Goal: Check status: Check status

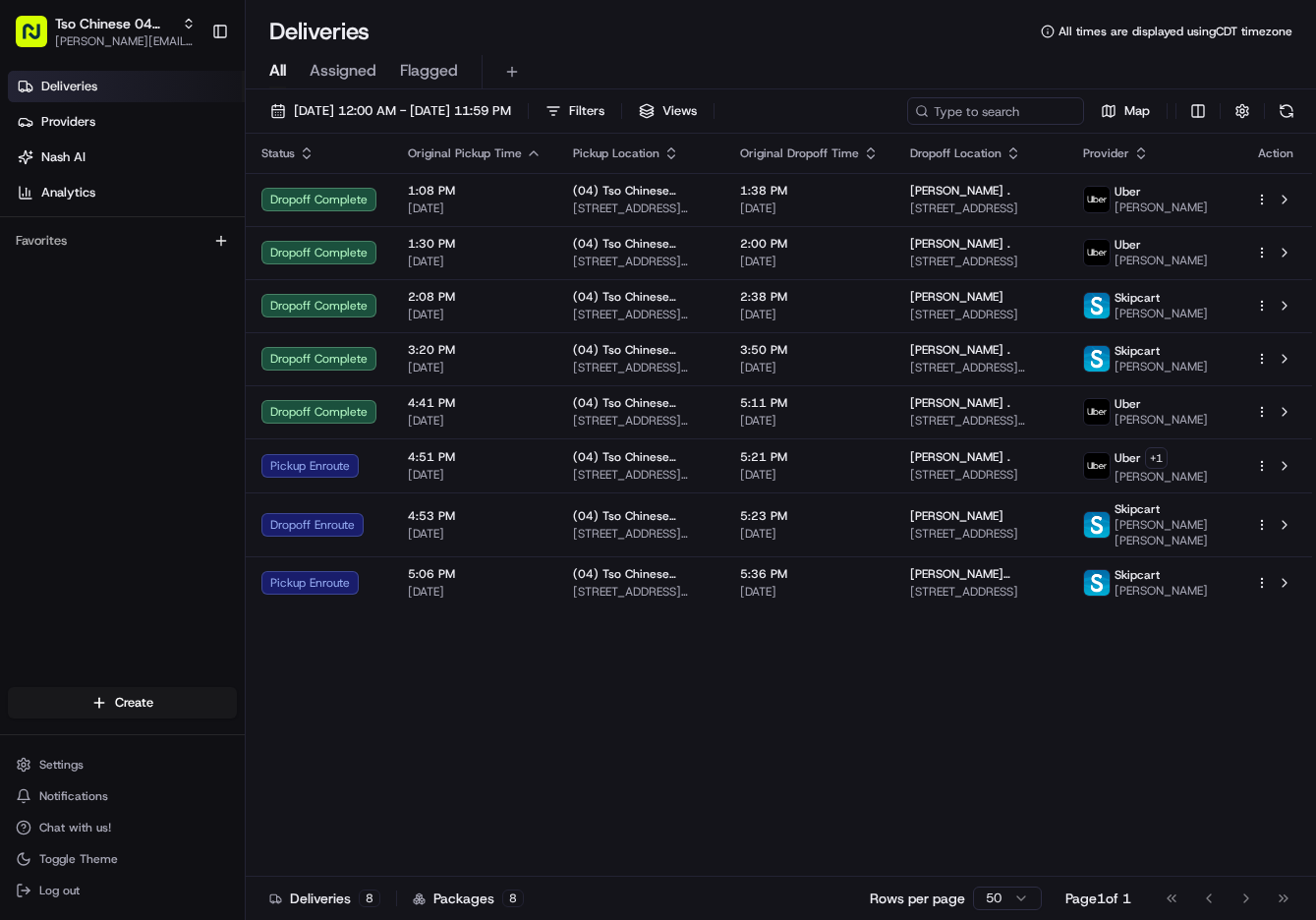
click at [869, 747] on div "Status Original Pickup Time Pickup Location Original Dropoff Time Dropoff Locat…" at bounding box center [779, 505] width 1066 height 743
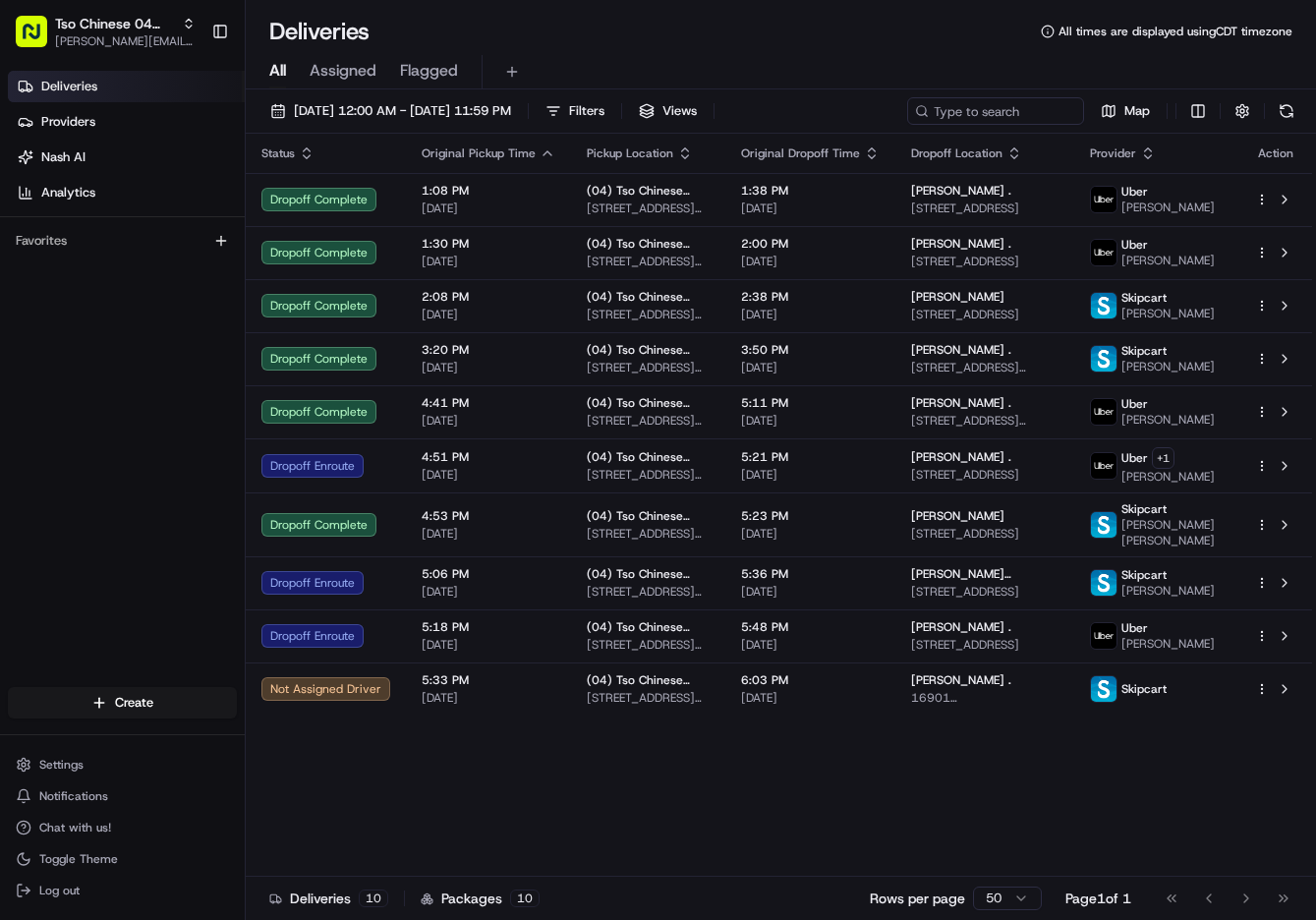
click at [826, 806] on div "Status Original Pickup Time Pickup Location Original Dropoff Time Dropoff Locat…" at bounding box center [779, 505] width 1066 height 743
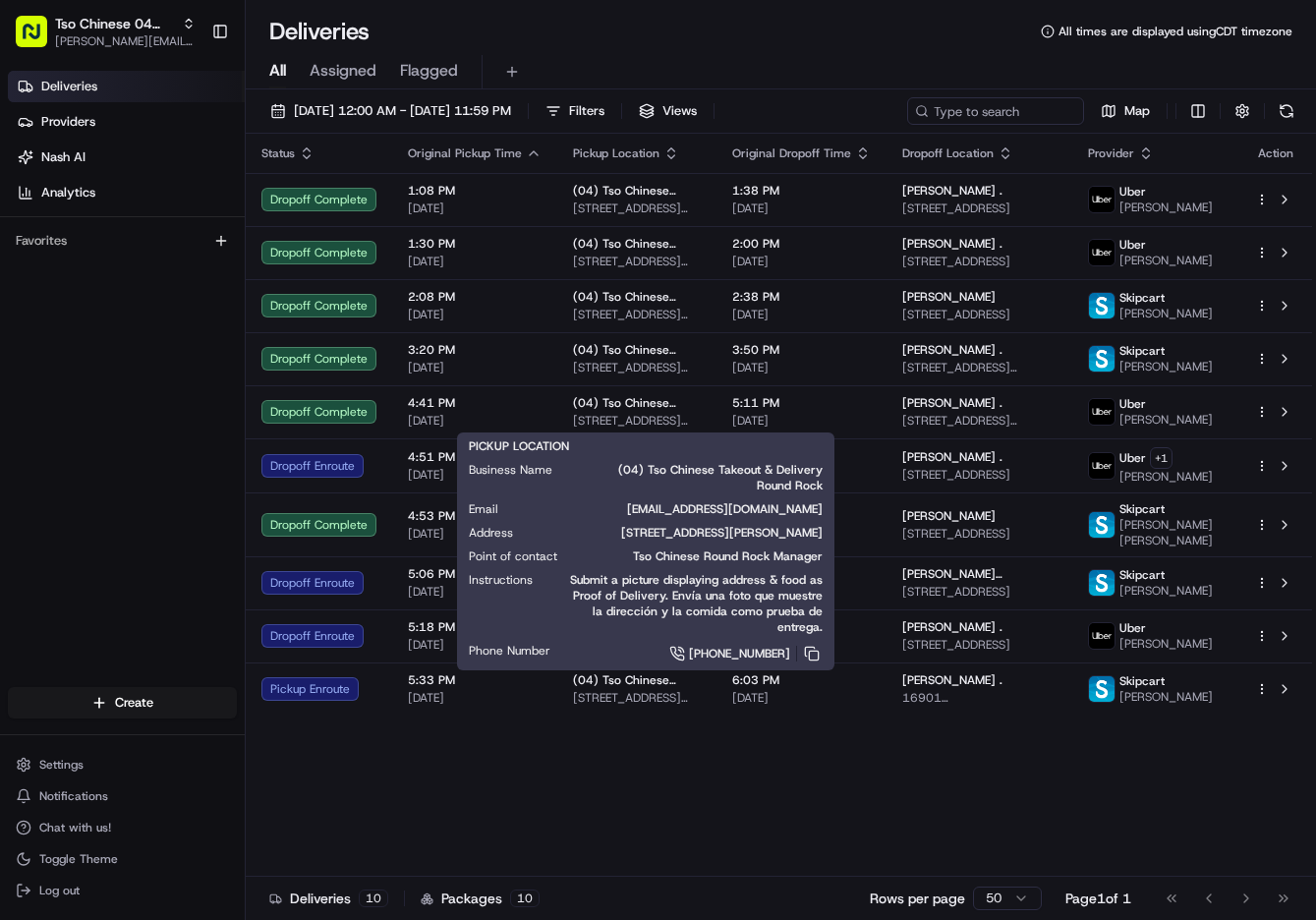
click at [599, 440] on div "PICKUP LOCATION Business Name (04) Tso Chinese Takeout & Delivery Round Rock Em…" at bounding box center [646, 551] width 354 height 226
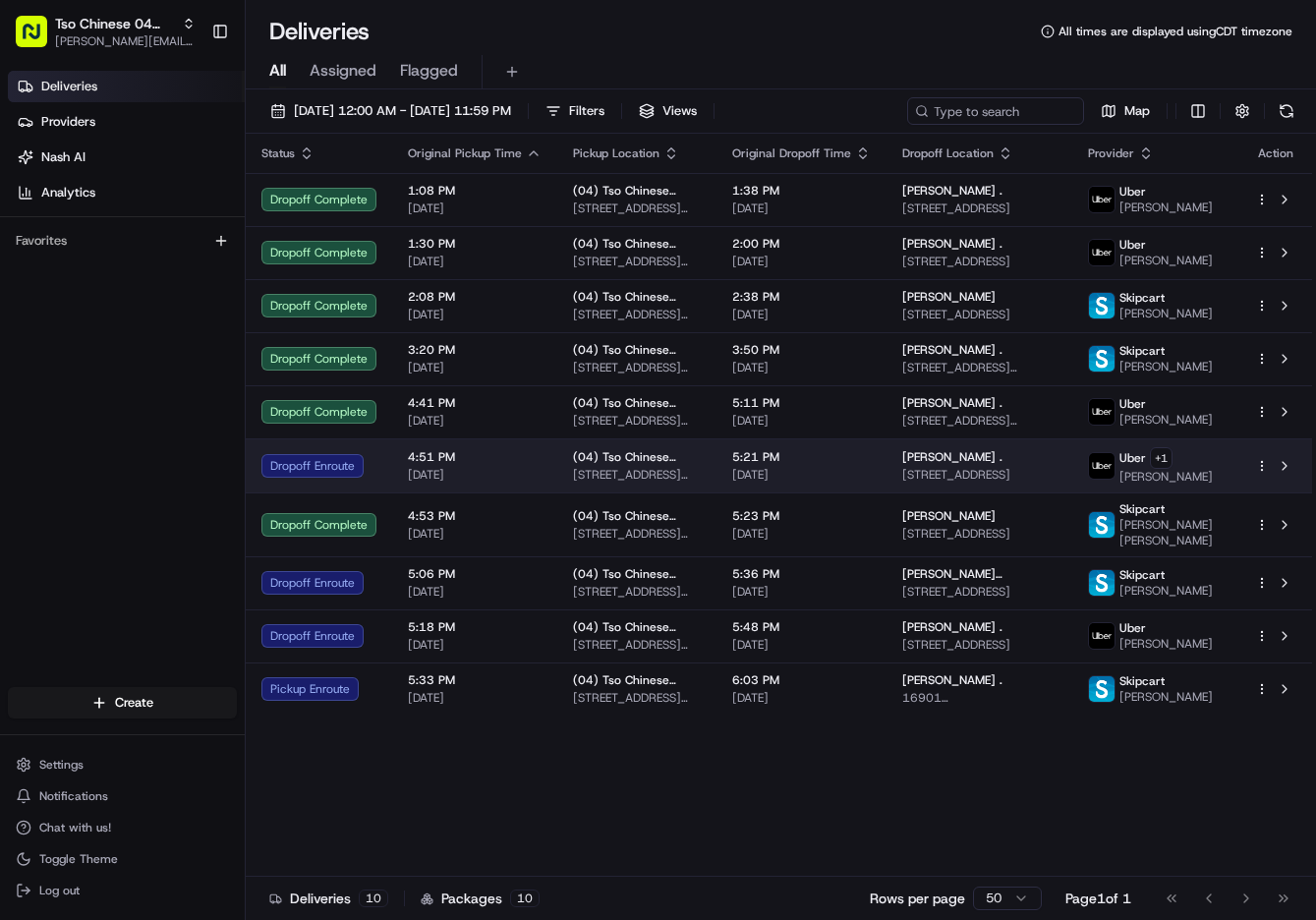
click at [411, 468] on span "[DATE]" at bounding box center [475, 475] width 134 height 16
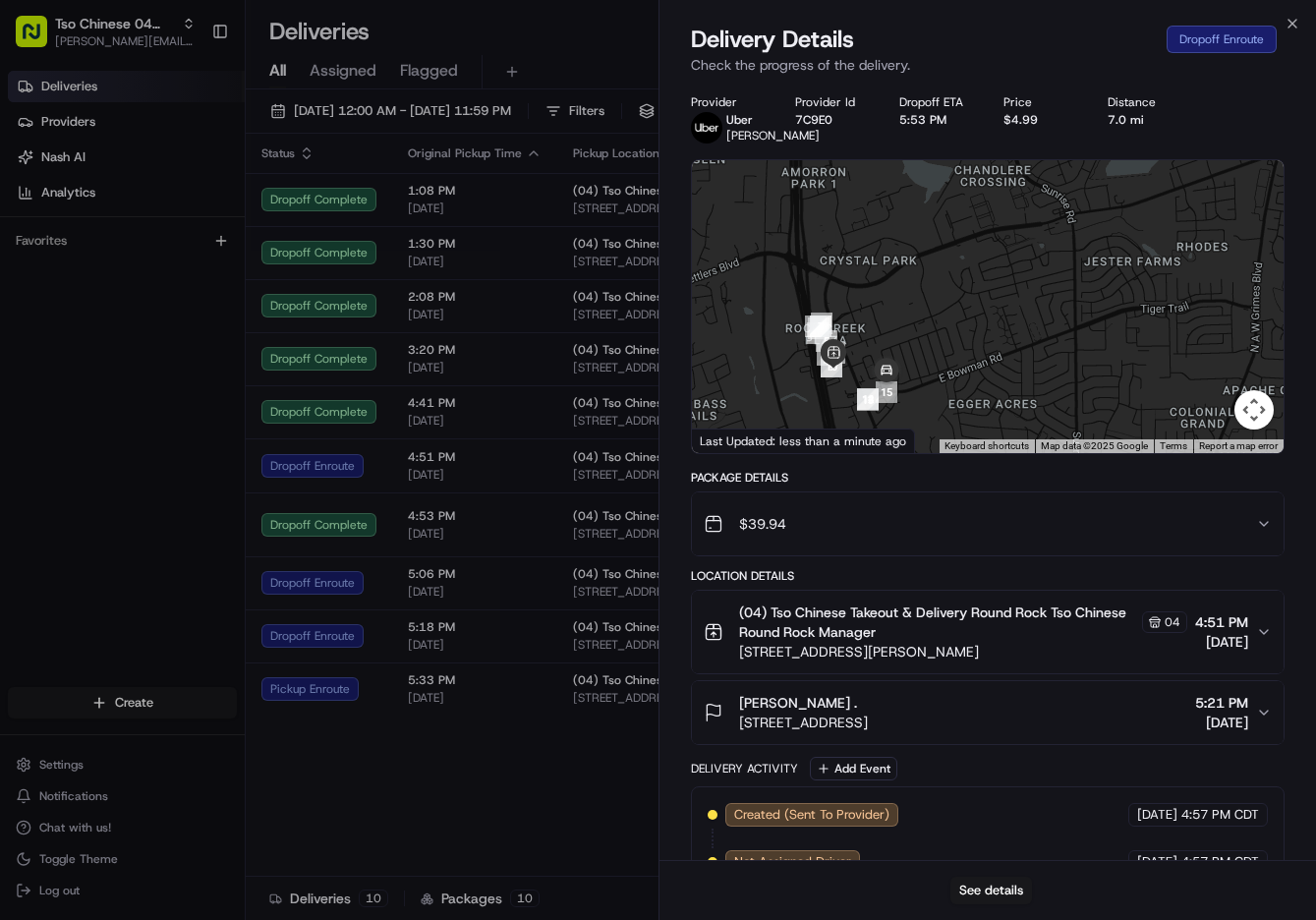
drag, startPoint x: 877, startPoint y: 413, endPoint x: 1000, endPoint y: 383, distance: 127.3
click at [1000, 383] on div at bounding box center [988, 306] width 593 height 293
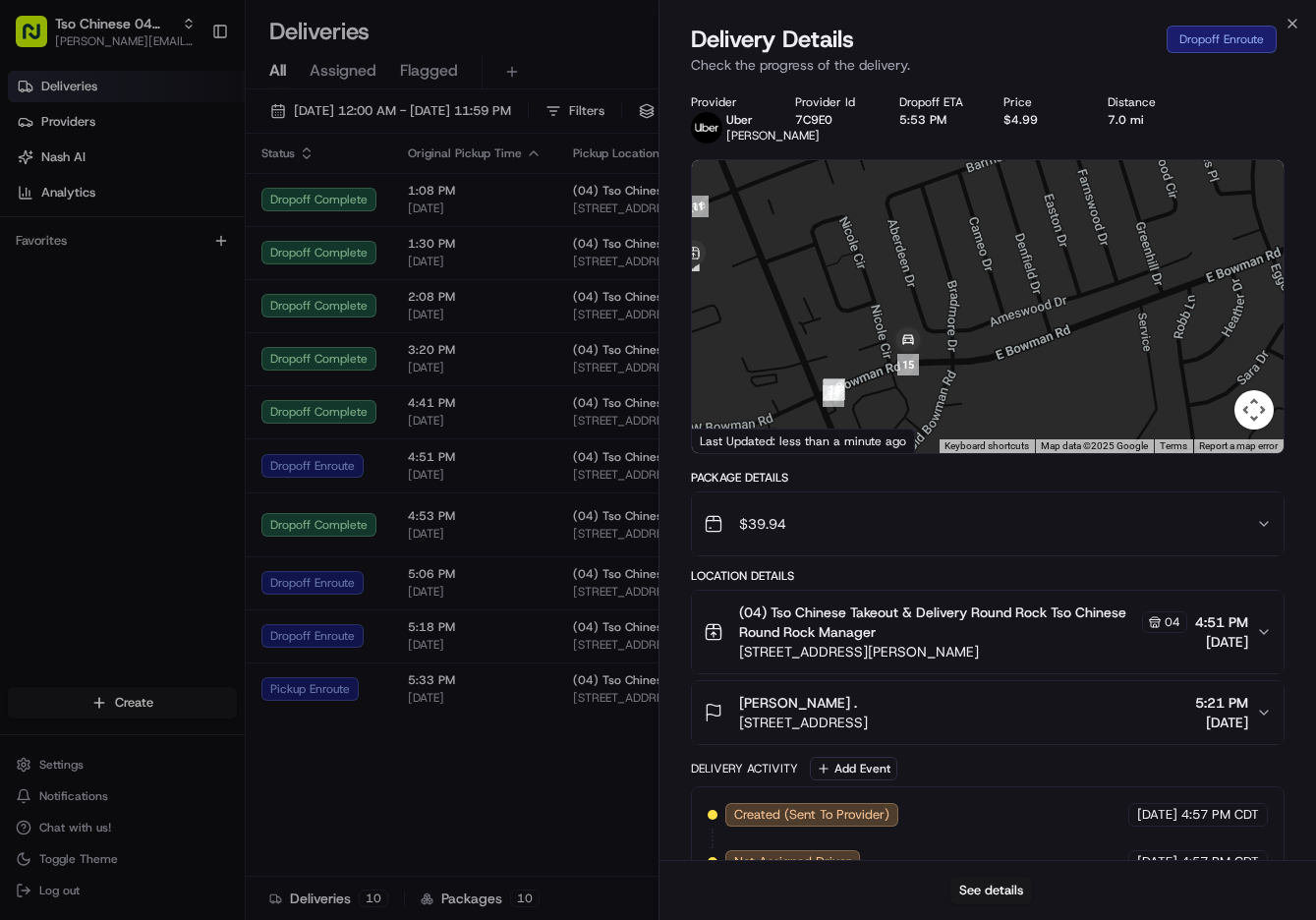
drag, startPoint x: 855, startPoint y: 393, endPoint x: 963, endPoint y: 370, distance: 110.6
click at [957, 370] on div at bounding box center [988, 306] width 593 height 293
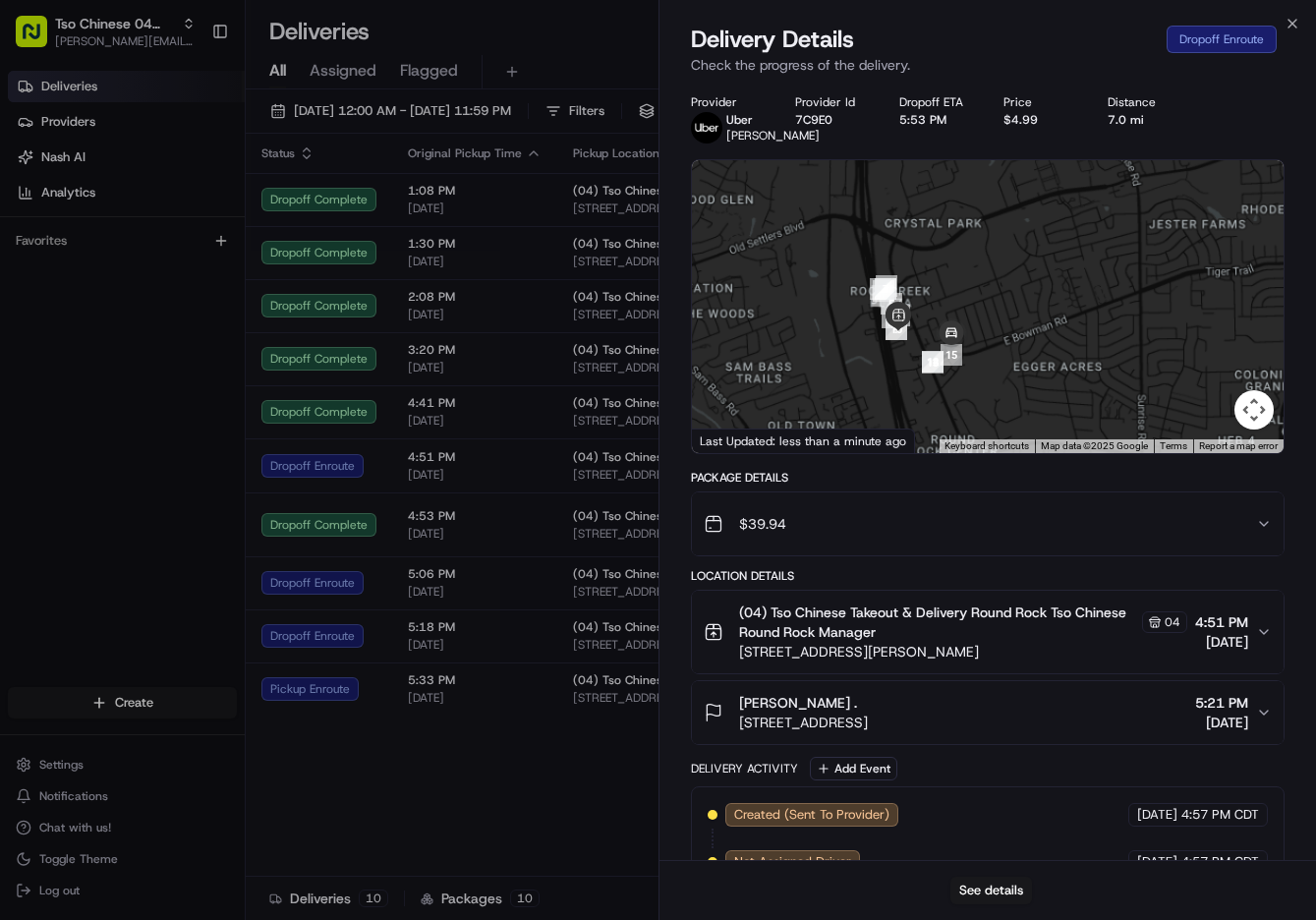
click at [1006, 364] on div at bounding box center [988, 306] width 593 height 293
click at [1006, 366] on div at bounding box center [988, 306] width 593 height 293
click at [1048, 362] on div at bounding box center [988, 306] width 593 height 293
drag, startPoint x: 1040, startPoint y: 368, endPoint x: 1010, endPoint y: 389, distance: 36.6
click at [1010, 389] on div at bounding box center [988, 306] width 593 height 293
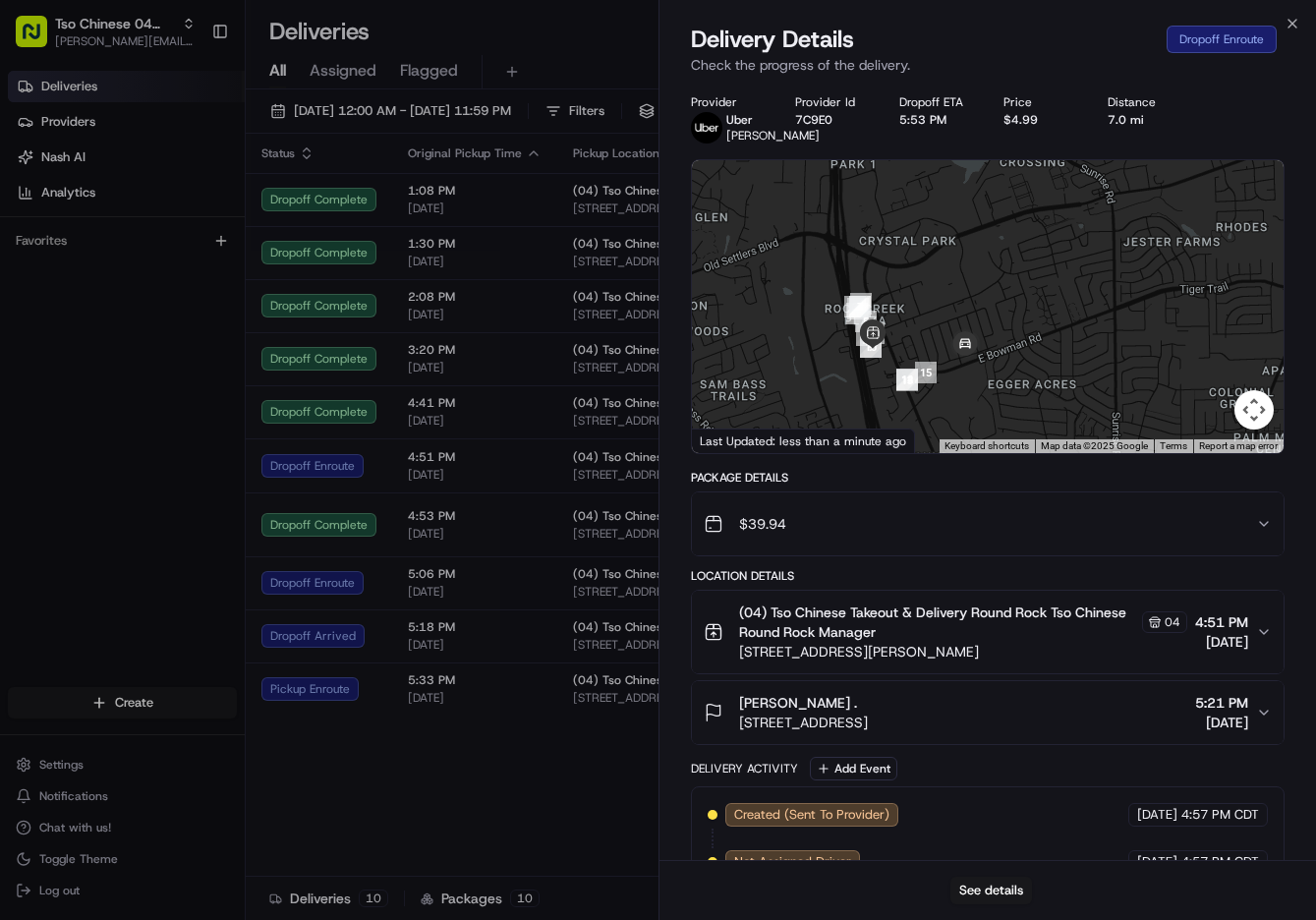
drag, startPoint x: 1095, startPoint y: 332, endPoint x: 1061, endPoint y: 360, distance: 43.3
click at [1061, 360] on div at bounding box center [988, 306] width 593 height 293
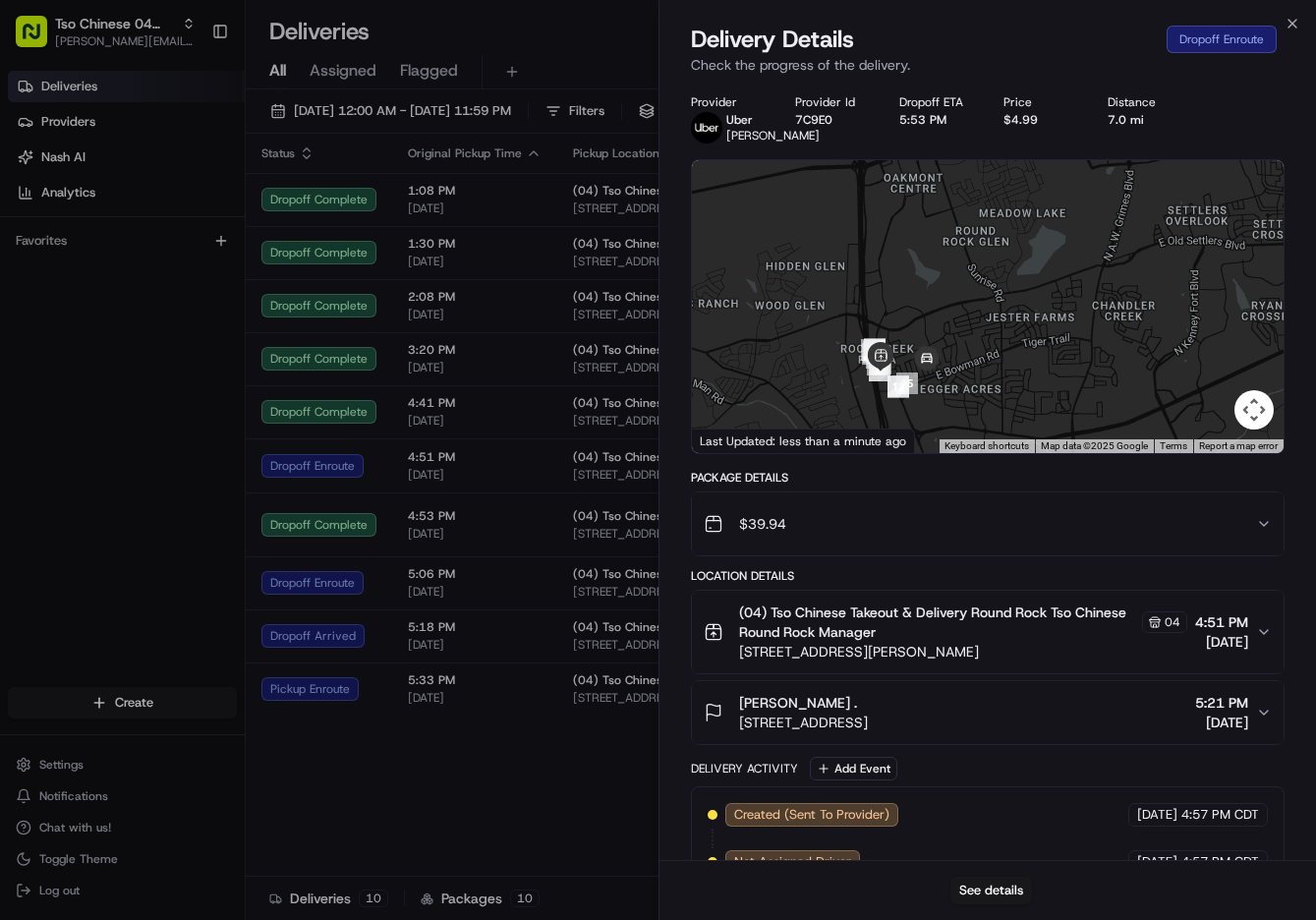
drag, startPoint x: 1109, startPoint y: 344, endPoint x: 1028, endPoint y: 358, distance: 81.8
click at [1028, 358] on div at bounding box center [988, 306] width 593 height 293
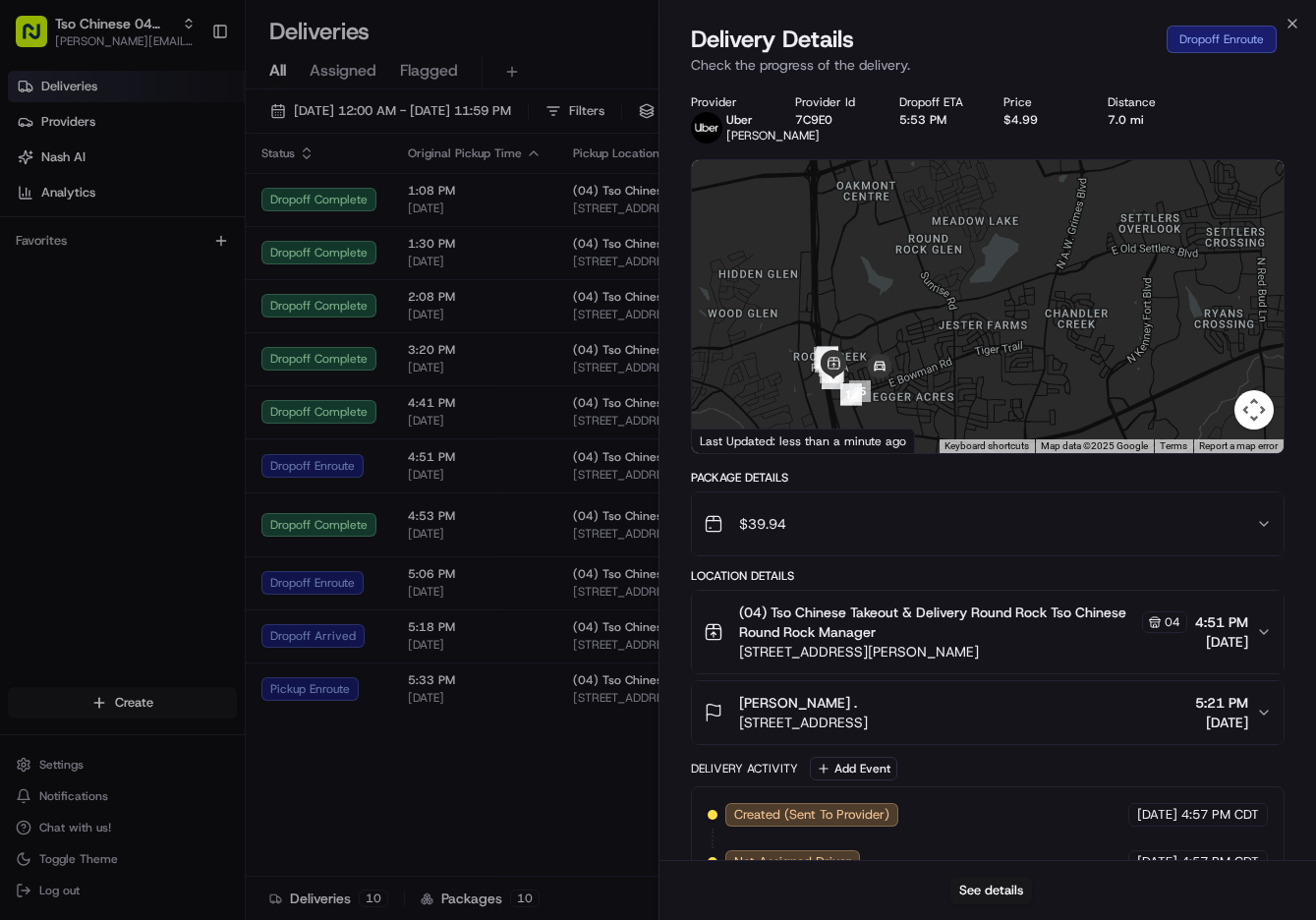
drag, startPoint x: 1028, startPoint y: 358, endPoint x: 967, endPoint y: 368, distance: 61.7
click at [967, 368] on div at bounding box center [988, 306] width 593 height 293
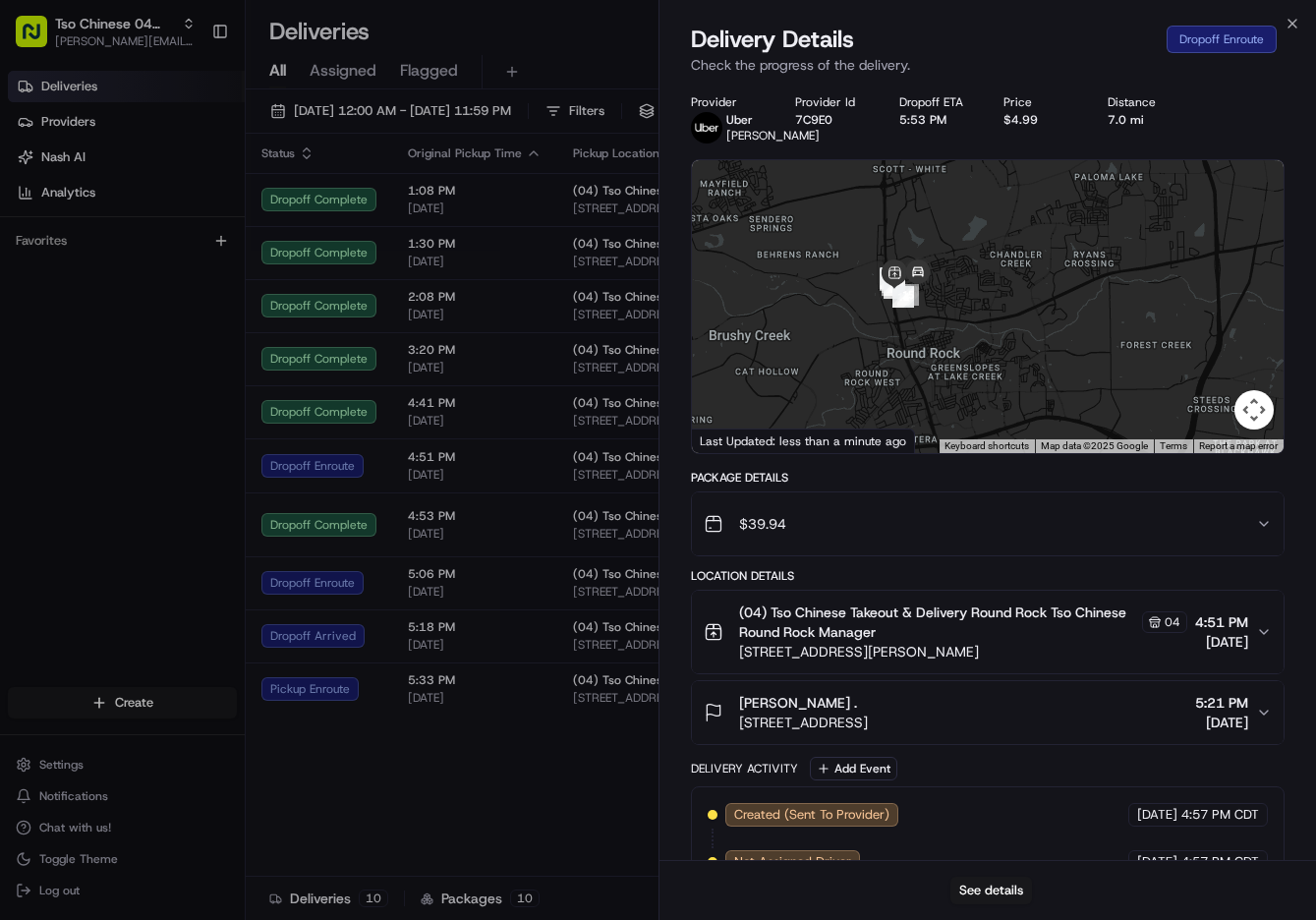
drag, startPoint x: 1018, startPoint y: 334, endPoint x: 969, endPoint y: 269, distance: 81.4
click at [969, 269] on div at bounding box center [988, 306] width 593 height 293
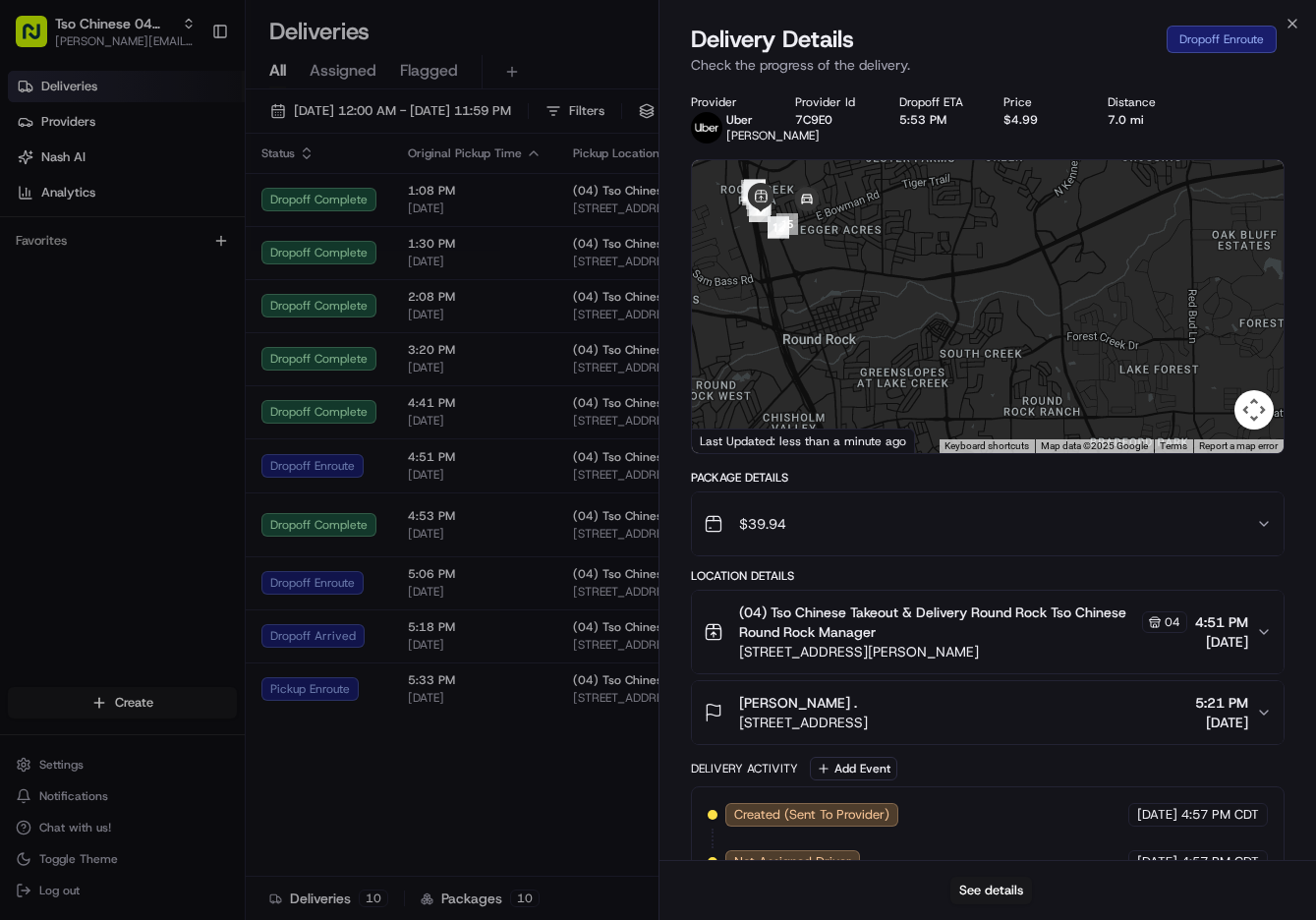
drag, startPoint x: 971, startPoint y: 307, endPoint x: 928, endPoint y: 515, distance: 212.8
click at [928, 515] on div "Provider [PERSON_NAME] Provider Id 7C9E0 Dropoff ETA 5:53 PM Price $4.99 Distan…" at bounding box center [988, 633] width 595 height 1079
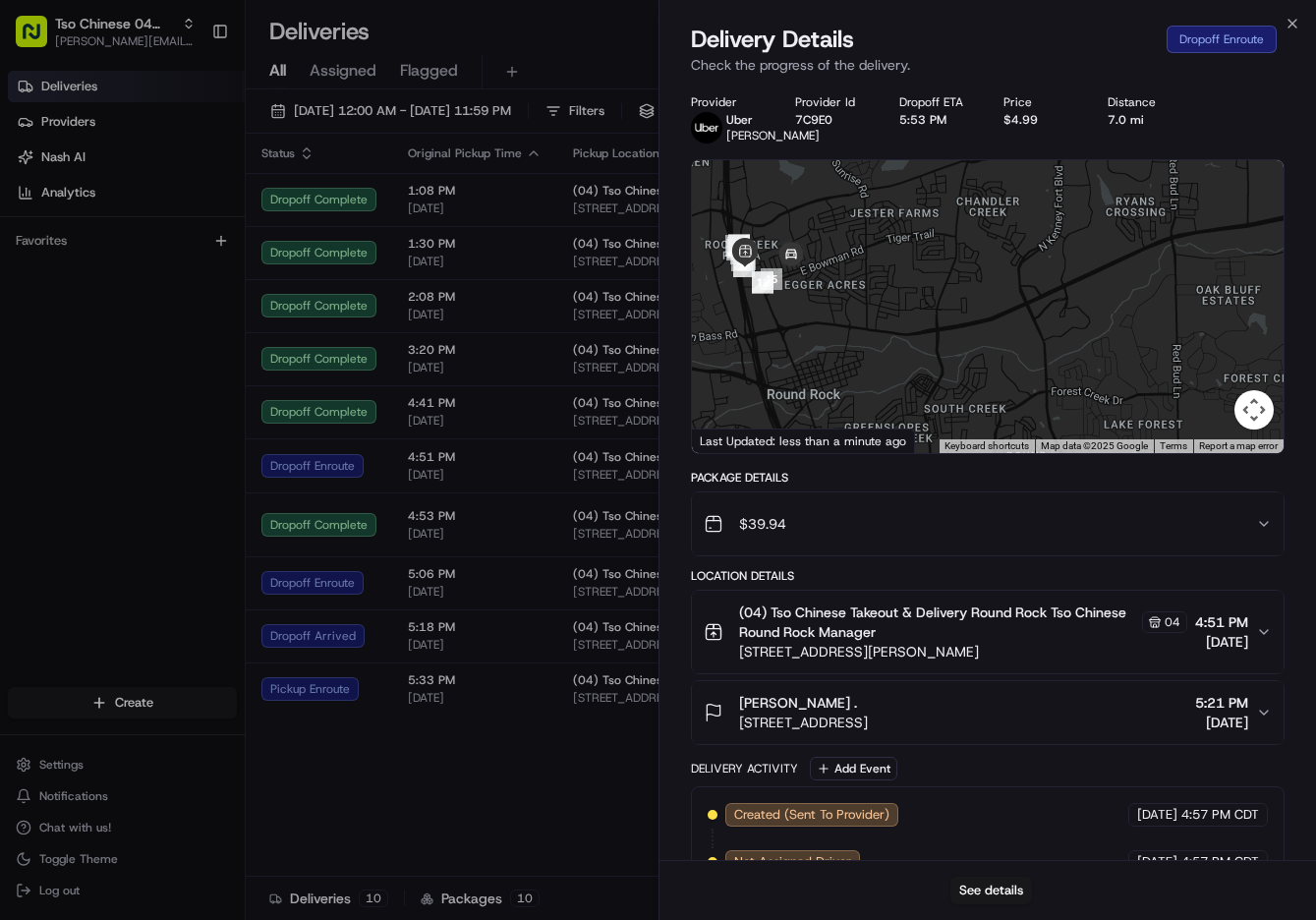
drag, startPoint x: 1016, startPoint y: 350, endPoint x: 1000, endPoint y: 411, distance: 62.9
click at [1000, 411] on div at bounding box center [988, 306] width 593 height 293
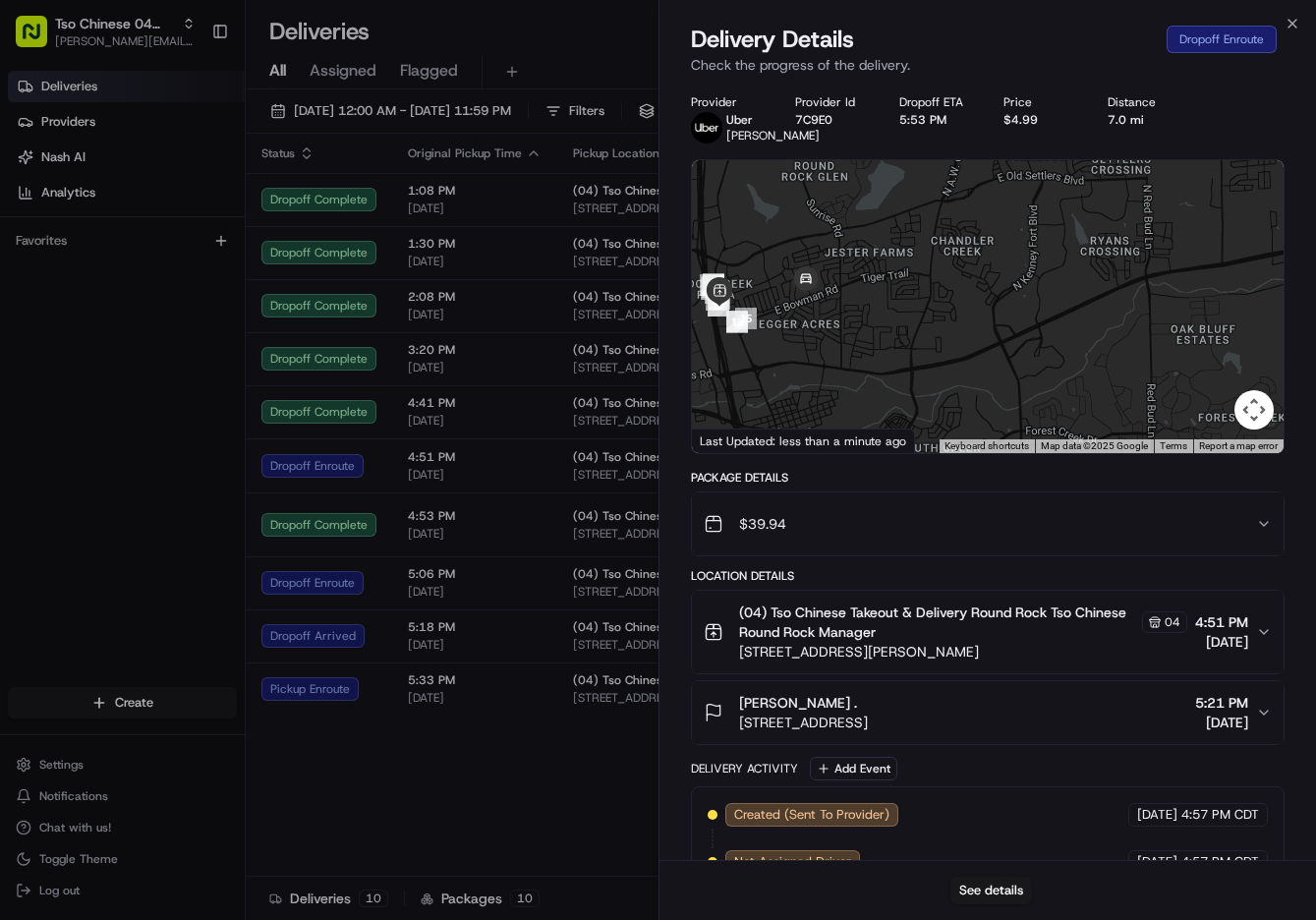
drag, startPoint x: 1002, startPoint y: 281, endPoint x: 973, endPoint y: 326, distance: 54.0
click at [973, 326] on div at bounding box center [988, 306] width 593 height 293
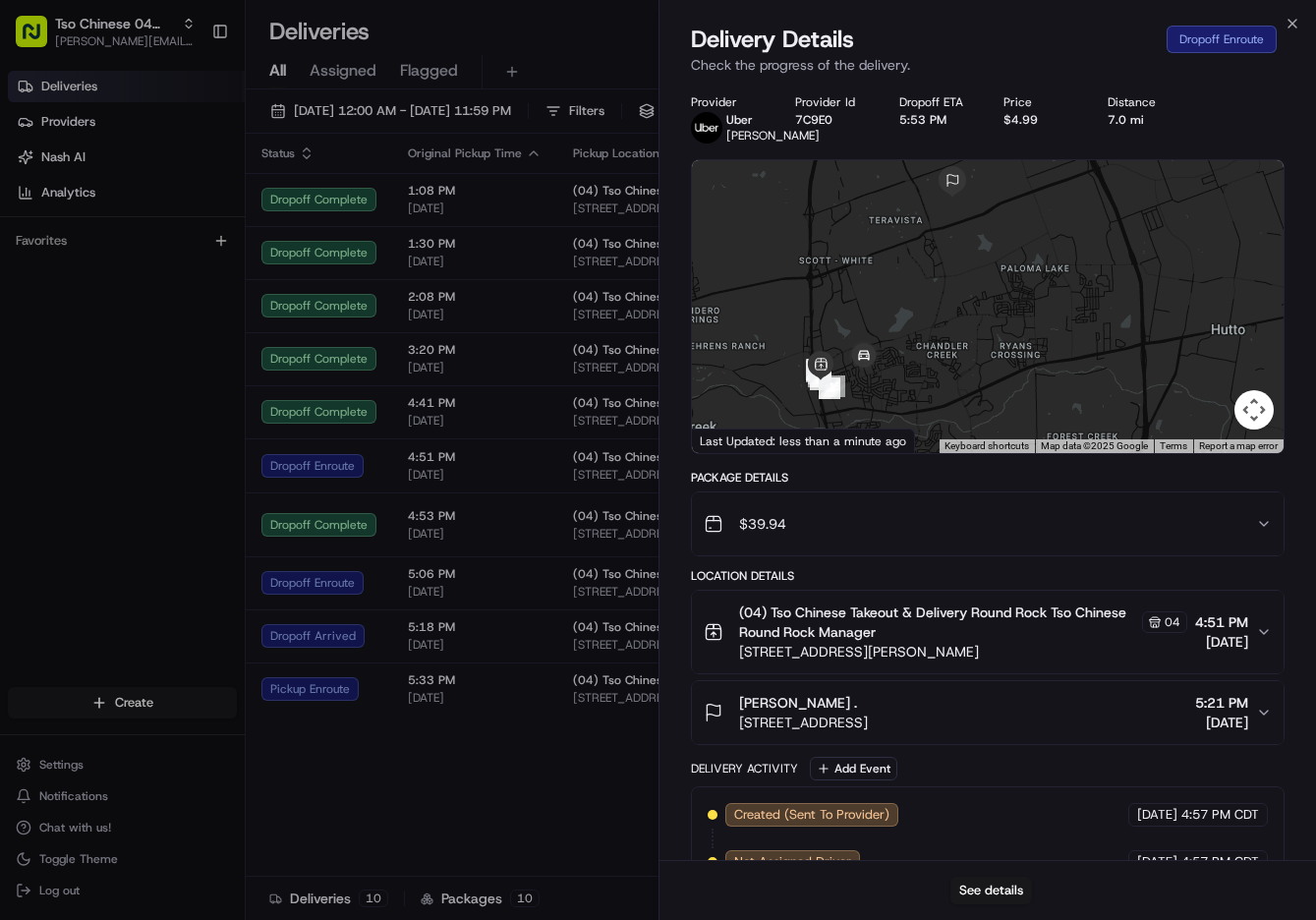
drag, startPoint x: 997, startPoint y: 305, endPoint x: 967, endPoint y: 385, distance: 85.8
click at [967, 385] on div at bounding box center [988, 306] width 593 height 293
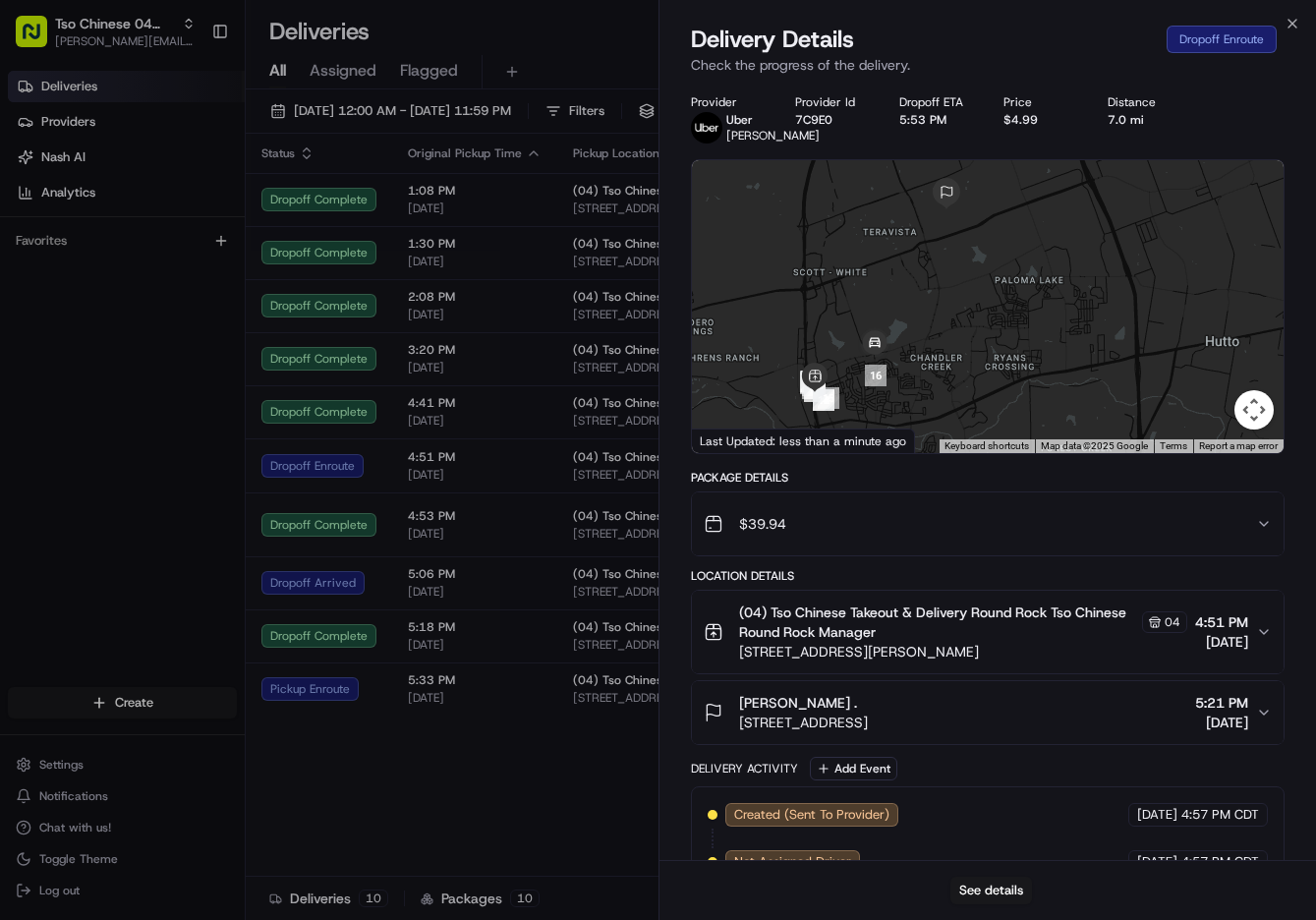
drag, startPoint x: 472, startPoint y: 456, endPoint x: 505, endPoint y: 487, distance: 45.9
